Goal: Information Seeking & Learning: Learn about a topic

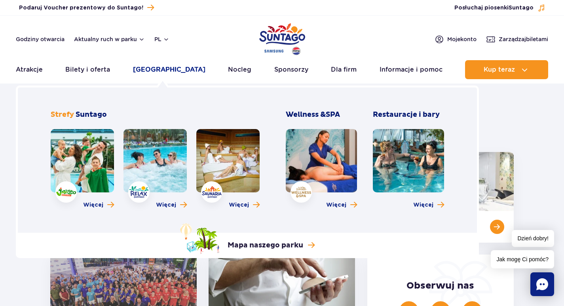
click at [154, 68] on link "[GEOGRAPHIC_DATA]" at bounding box center [169, 69] width 72 height 19
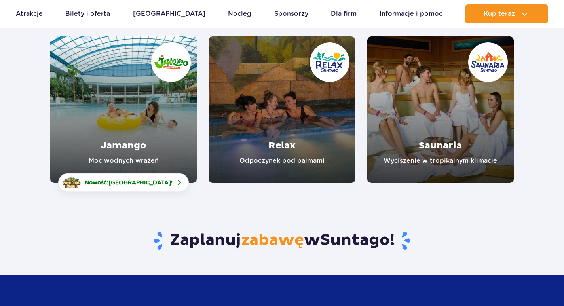
scroll to position [119, 0]
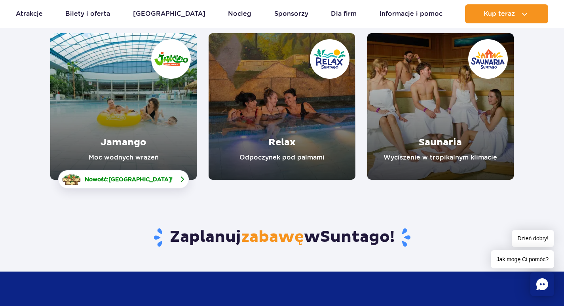
click at [144, 178] on span "[GEOGRAPHIC_DATA]" at bounding box center [139, 179] width 62 height 6
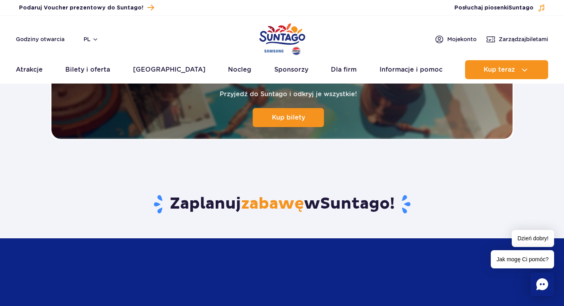
scroll to position [1740, 0]
